Goal: Transaction & Acquisition: Book appointment/travel/reservation

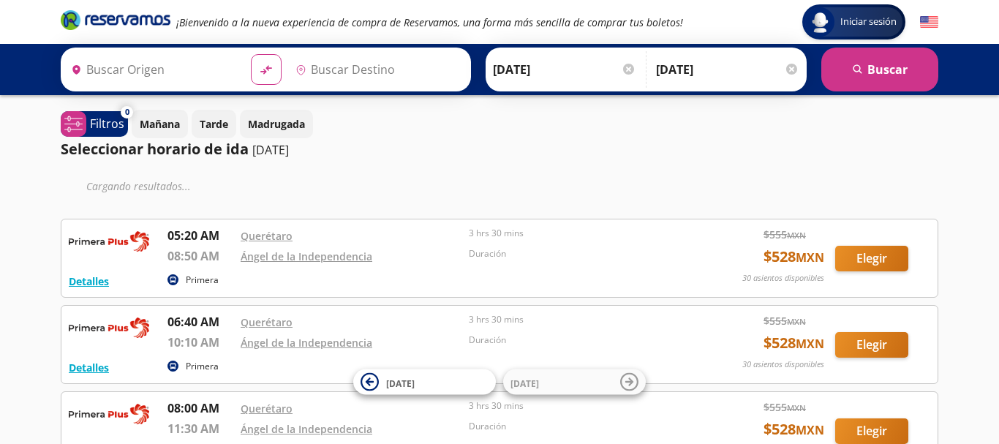
type input "Santiago de Querétaro, [GEOGRAPHIC_DATA]"
type input "[PERSON_NAME] de La Independencia, [GEOGRAPHIC_DATA]"
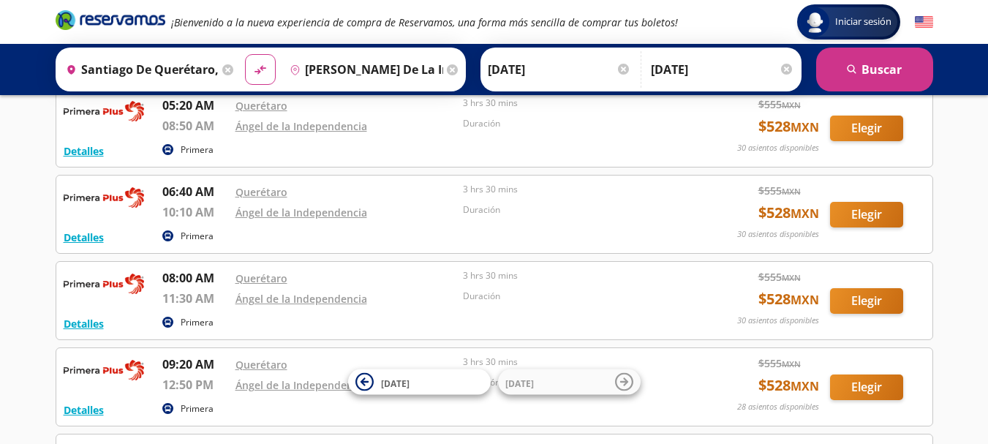
scroll to position [88, 0]
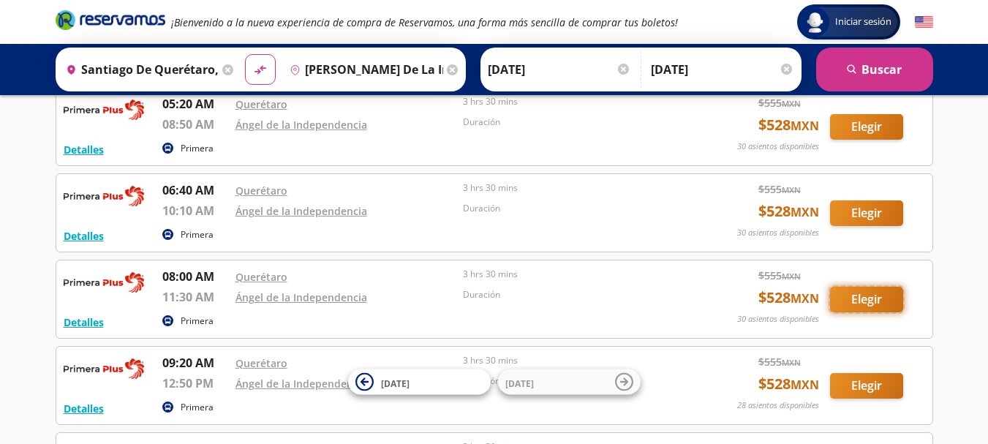
click at [869, 301] on button "Elegir" at bounding box center [866, 300] width 73 height 26
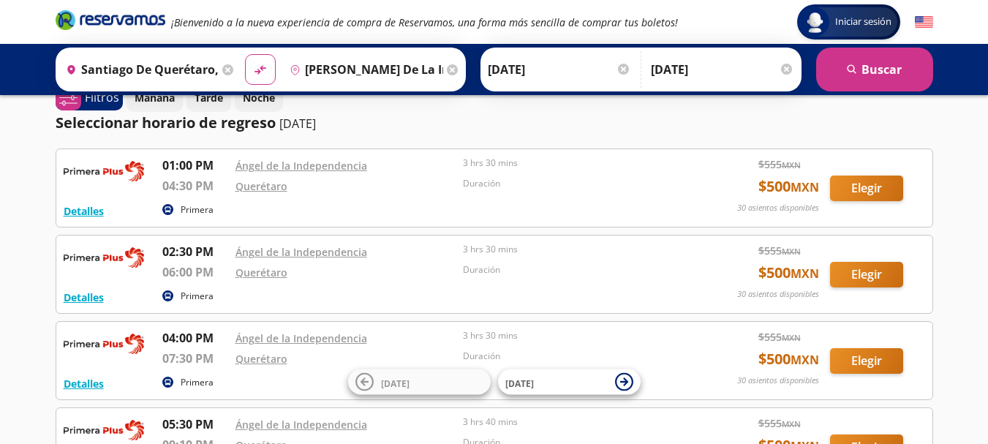
scroll to position [117, 0]
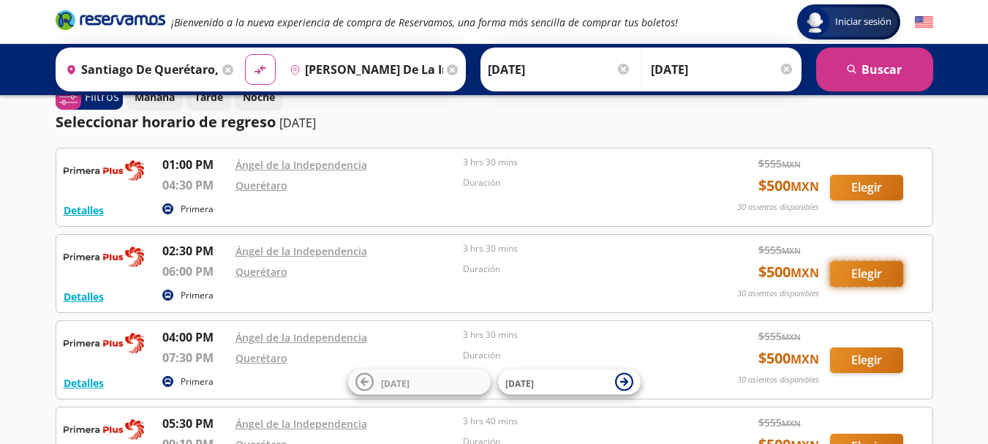
click at [865, 271] on button "Elegir" at bounding box center [866, 274] width 73 height 26
